Goal: Contribute content: Contribute content

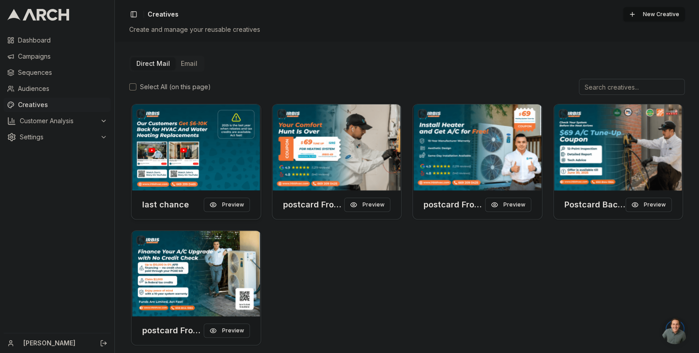
click at [196, 166] on img at bounding box center [195, 148] width 129 height 86
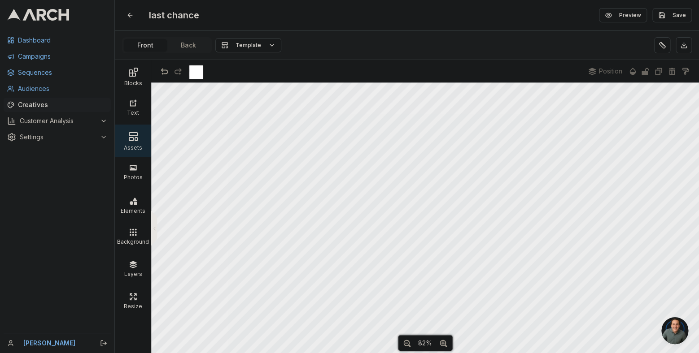
click at [135, 145] on div "Assets" at bounding box center [133, 146] width 32 height 9
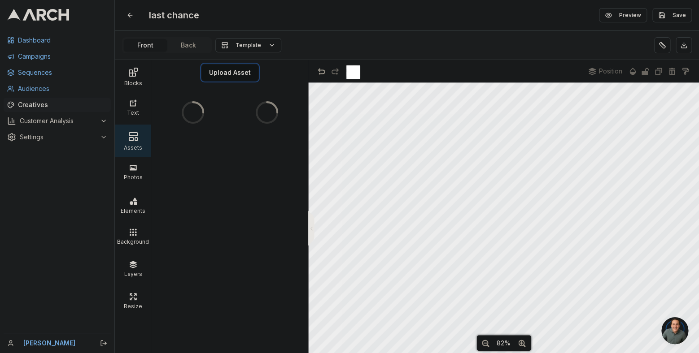
click at [223, 77] on button "Upload Asset" at bounding box center [230, 73] width 56 height 16
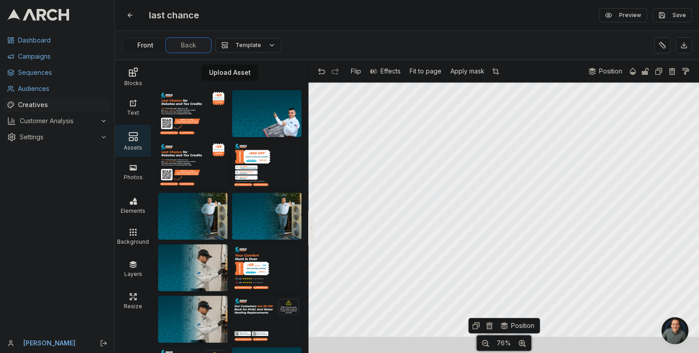
click at [183, 66] on div "last chance Edit Preview Save Front Back Template Blocks Text Assets Photos Ele…" at bounding box center [407, 176] width 584 height 353
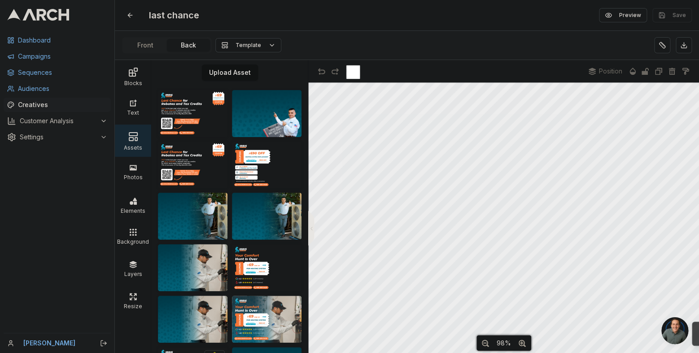
scroll to position [21, 8]
click at [236, 74] on button "Upload Asset" at bounding box center [230, 73] width 56 height 16
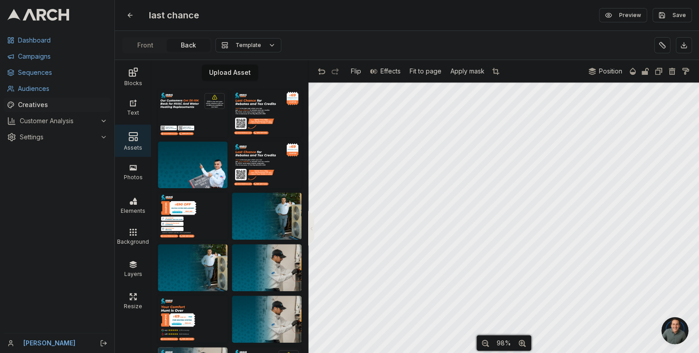
click at [697, 83] on div at bounding box center [503, 218] width 391 height 271
click at [674, 32] on div "last chance Edit Preview Save Front Back Template Blocks Text Assets Photos Ele…" at bounding box center [407, 176] width 584 height 353
click at [666, 19] on button "Save" at bounding box center [671, 15] width 39 height 14
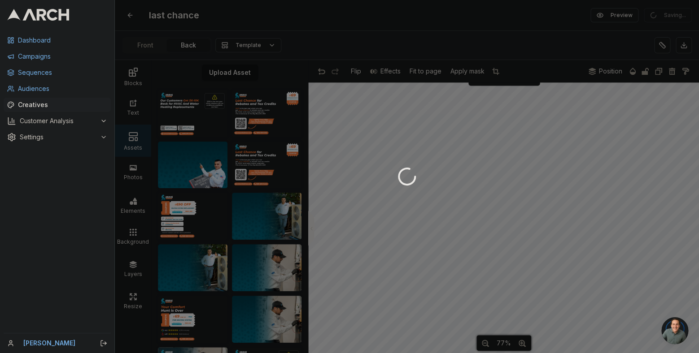
scroll to position [0, 0]
click at [568, 62] on div at bounding box center [407, 176] width 584 height 353
click at [405, 172] on icon at bounding box center [407, 177] width 24 height 24
click at [406, 179] on icon at bounding box center [407, 177] width 22 height 22
click at [350, 51] on div at bounding box center [407, 176] width 584 height 353
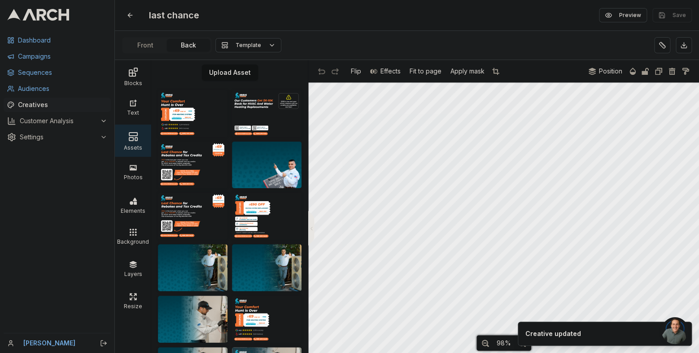
scroll to position [21, 8]
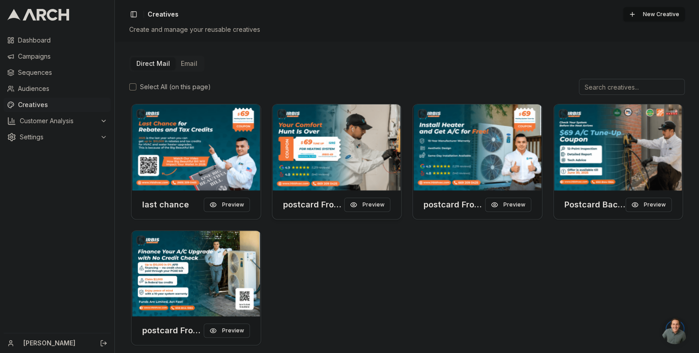
click at [320, 148] on img at bounding box center [336, 148] width 129 height 86
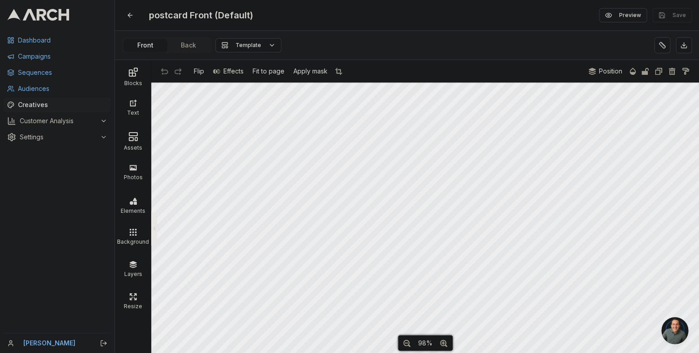
scroll to position [21, 0]
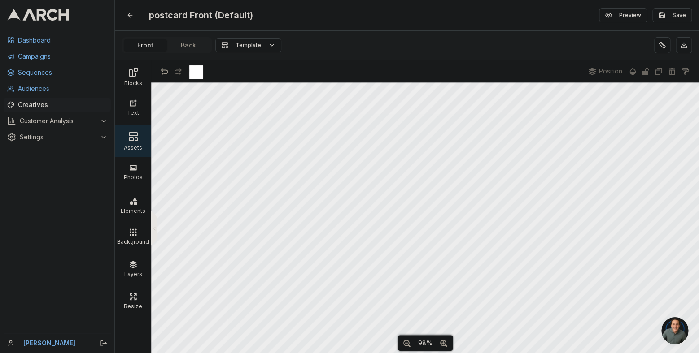
click at [134, 144] on div "Assets" at bounding box center [133, 146] width 32 height 9
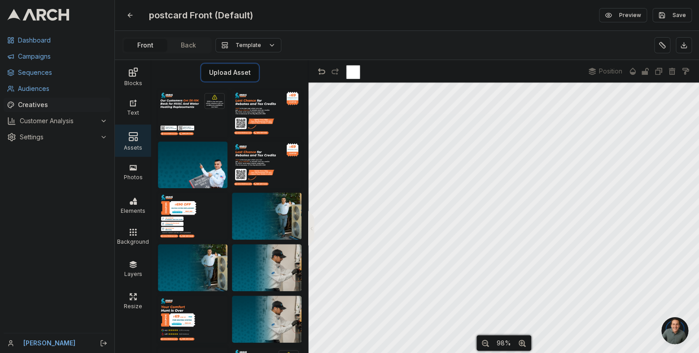
click at [235, 67] on button "Upload Asset" at bounding box center [230, 73] width 56 height 16
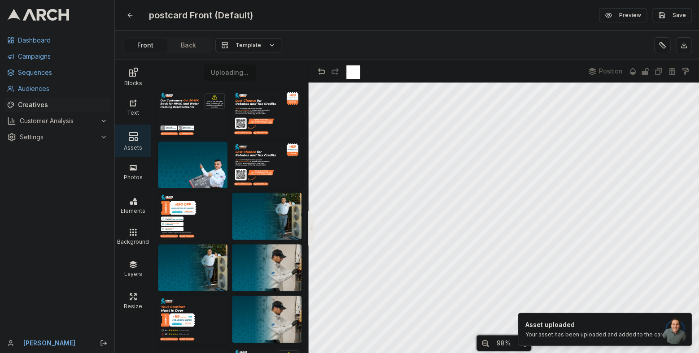
scroll to position [0, 0]
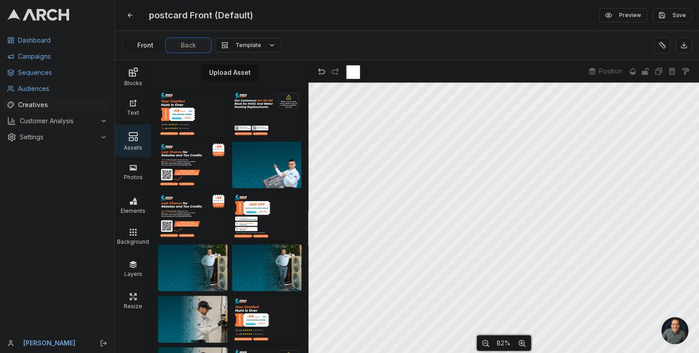
click at [199, 44] on div "postcard Front (Default) Edit Preview Save Front Back Template Blocks Text Asse…" at bounding box center [407, 176] width 584 height 353
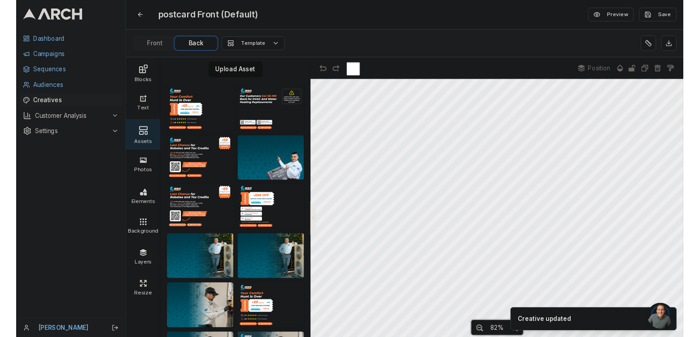
scroll to position [21, 8]
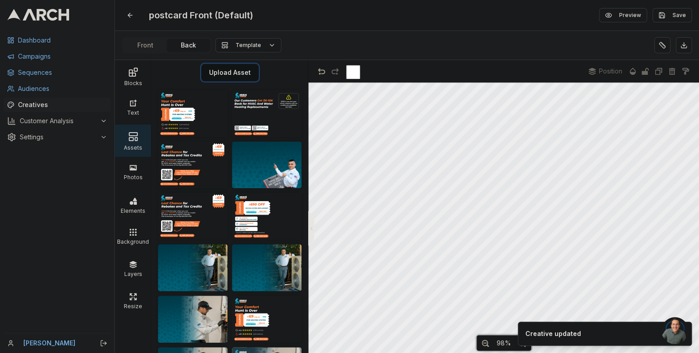
click at [223, 75] on button "Upload Asset" at bounding box center [230, 73] width 56 height 16
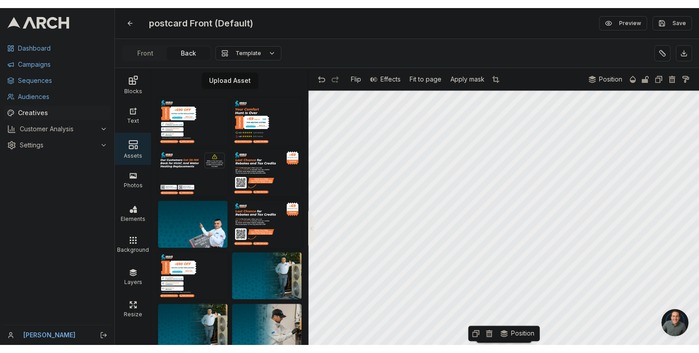
scroll to position [0, 0]
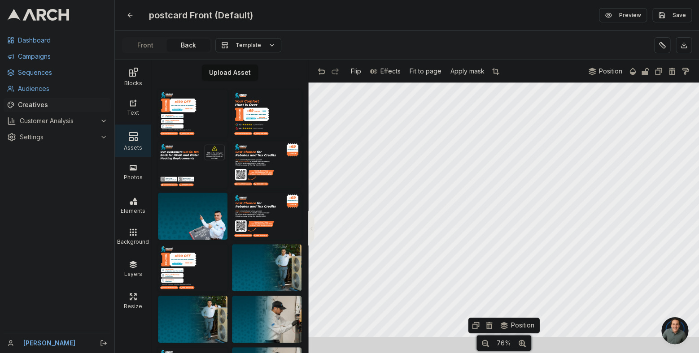
click at [509, 42] on div "postcard Front (Default) Edit Preview Save Front Back Template Blocks Text Asse…" at bounding box center [407, 176] width 584 height 353
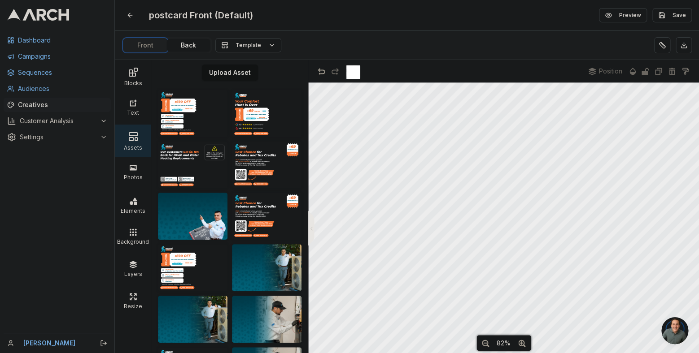
click at [145, 49] on div "postcard Front (Default) Edit Preview Save Front Back Template Blocks Text Asse…" at bounding box center [407, 176] width 584 height 353
